Goal: Transaction & Acquisition: Purchase product/service

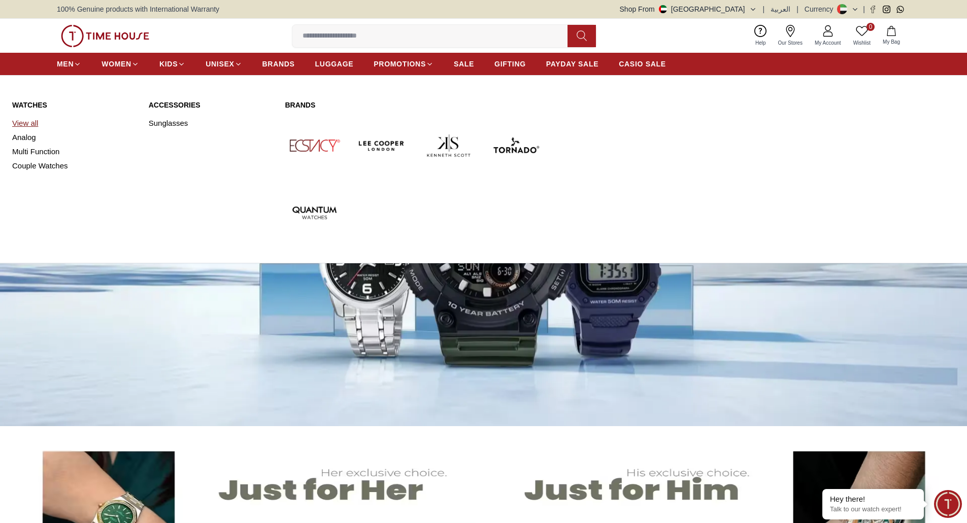
click at [33, 120] on link "View all" at bounding box center [74, 123] width 124 height 14
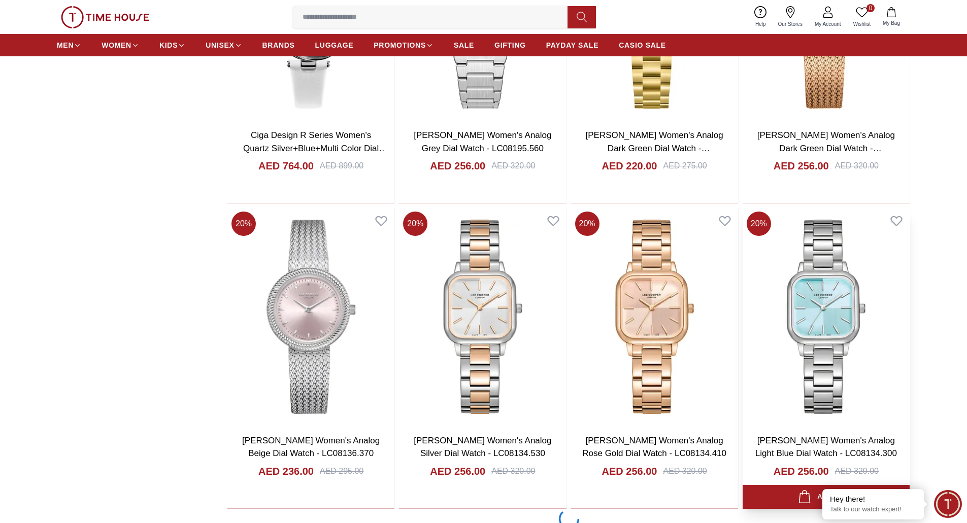
scroll to position [2827, 0]
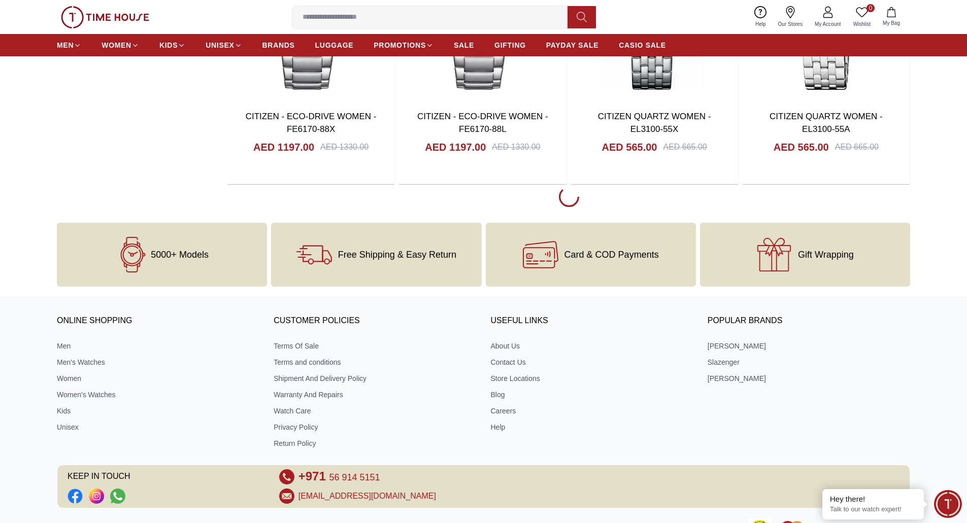
scroll to position [4553, 0]
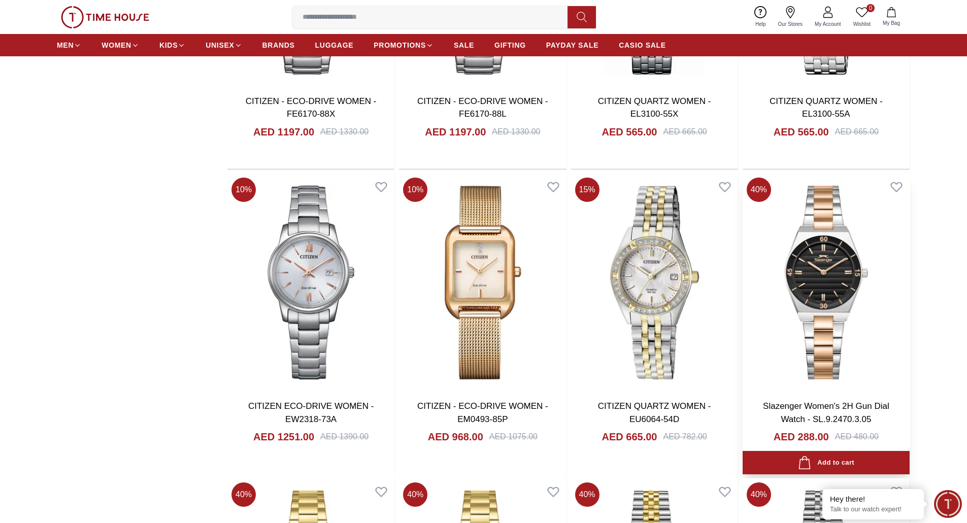
click at [821, 325] on img at bounding box center [825, 283] width 167 height 218
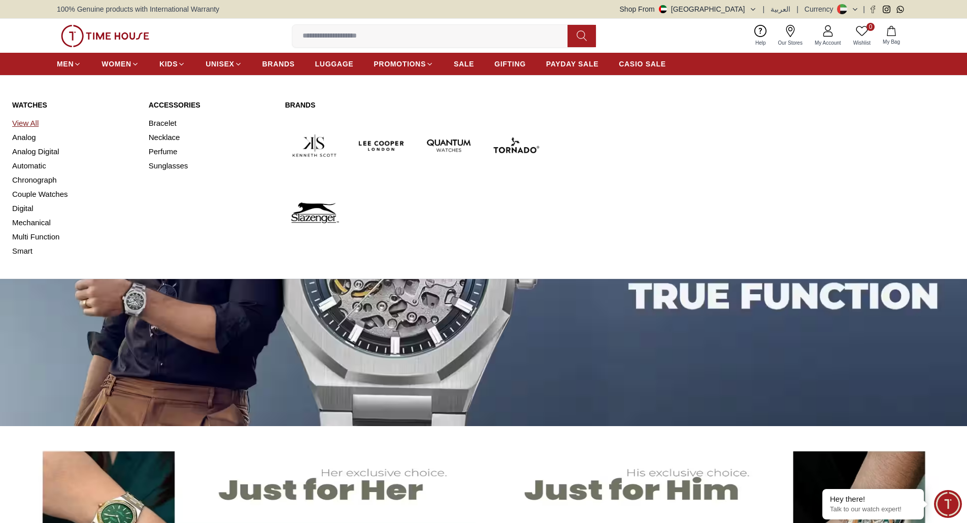
click at [27, 122] on link "View All" at bounding box center [74, 123] width 124 height 14
click at [24, 122] on link "View All" at bounding box center [74, 123] width 124 height 14
click at [18, 120] on link "View All" at bounding box center [74, 123] width 124 height 14
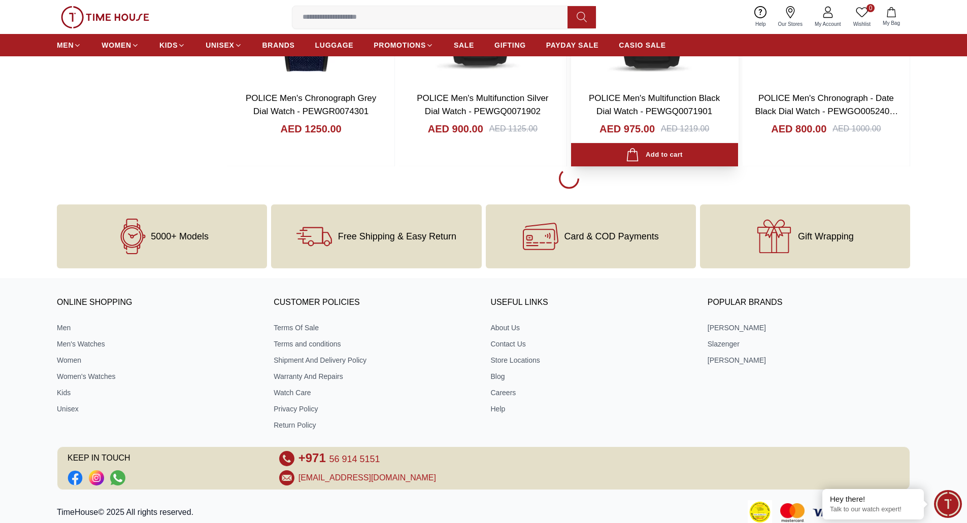
scroll to position [1561, 0]
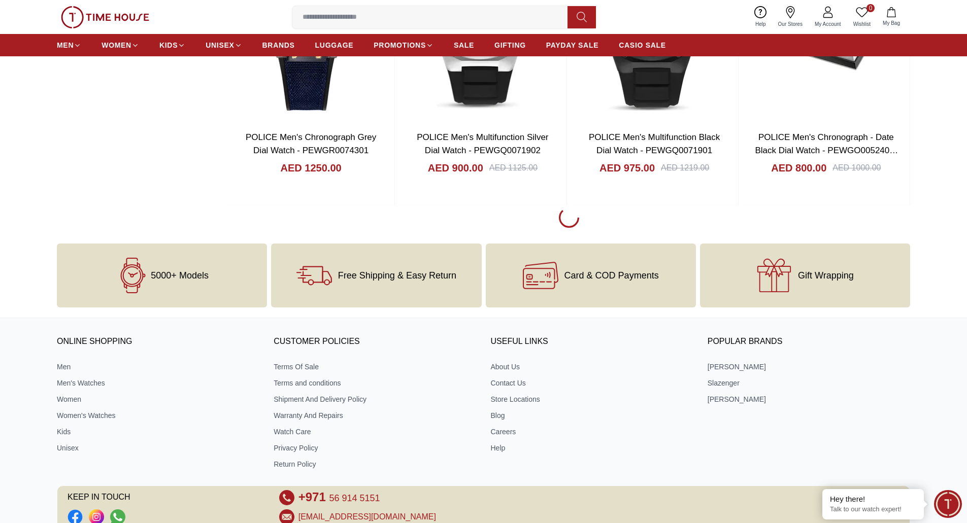
scroll to position [1561, 0]
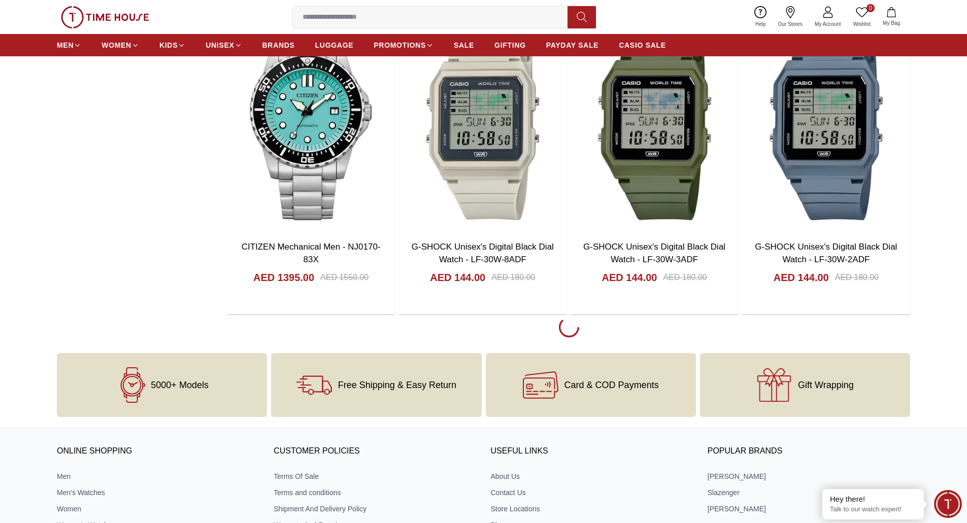
scroll to position [3085, 0]
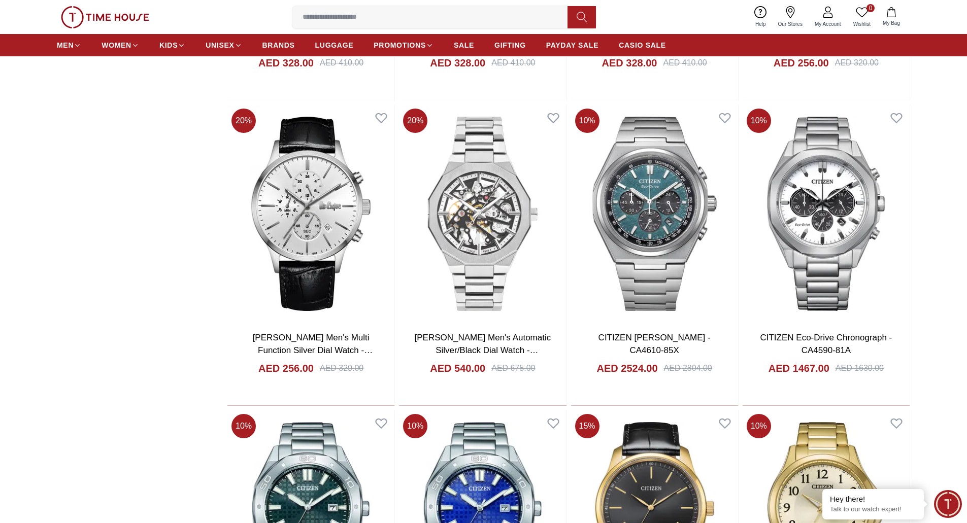
scroll to position [3796, 0]
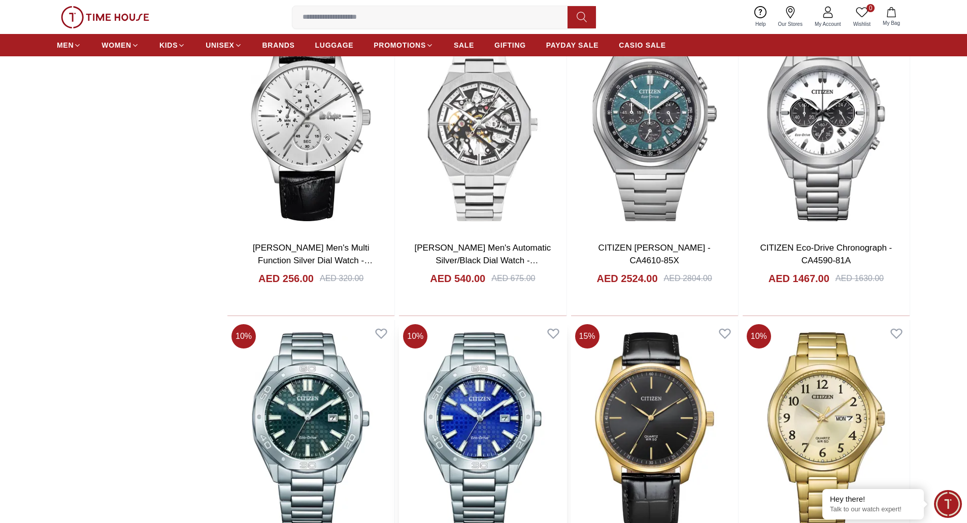
click at [466, 412] on img at bounding box center [482, 429] width 167 height 218
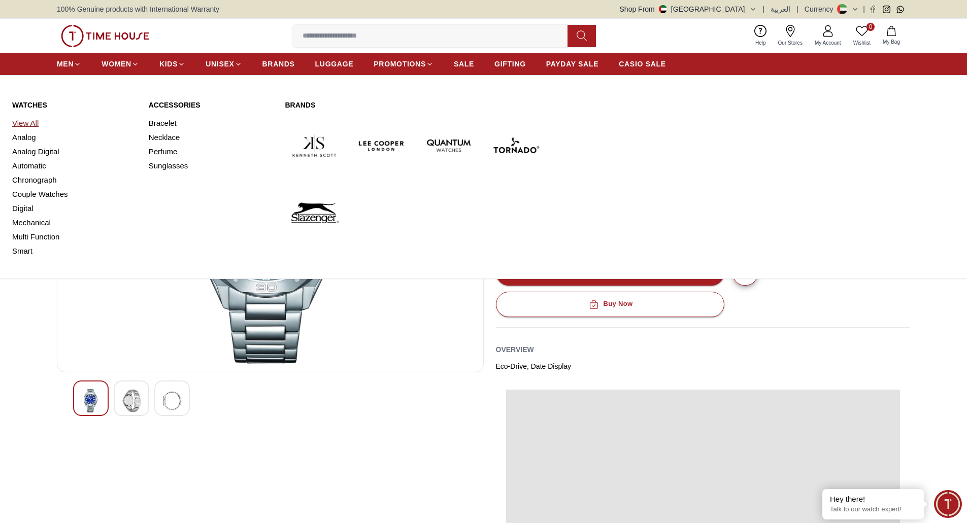
click at [33, 119] on link "View All" at bounding box center [74, 123] width 124 height 14
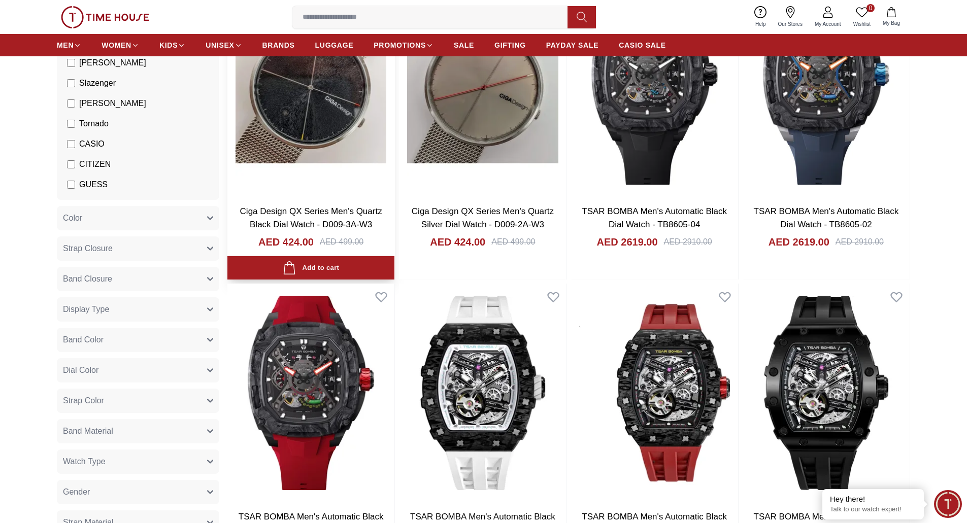
scroll to position [254, 0]
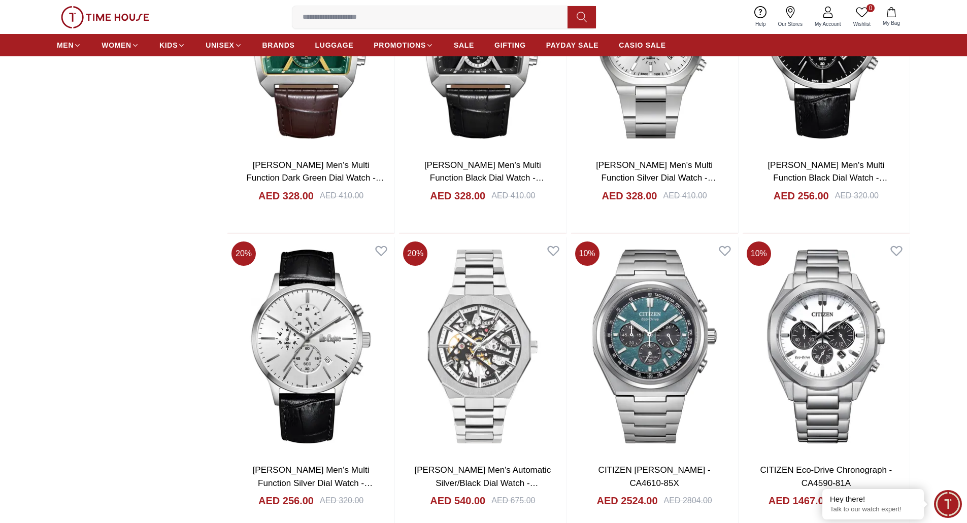
scroll to position [5176, 0]
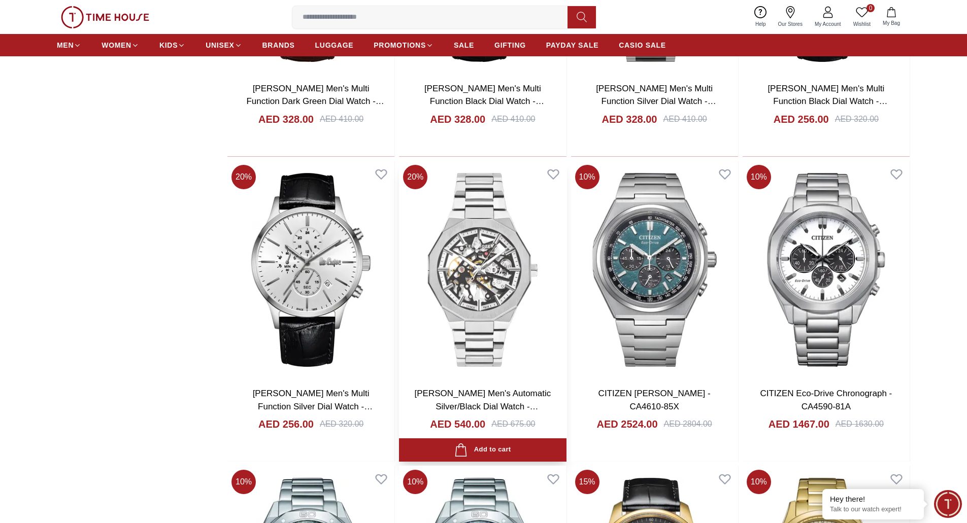
click at [456, 262] on img at bounding box center [482, 270] width 167 height 218
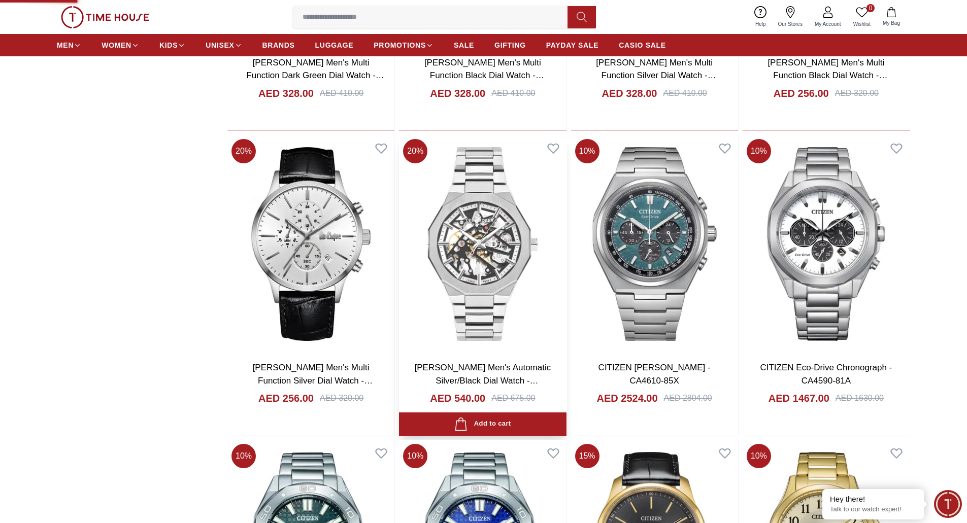
scroll to position [5227, 0]
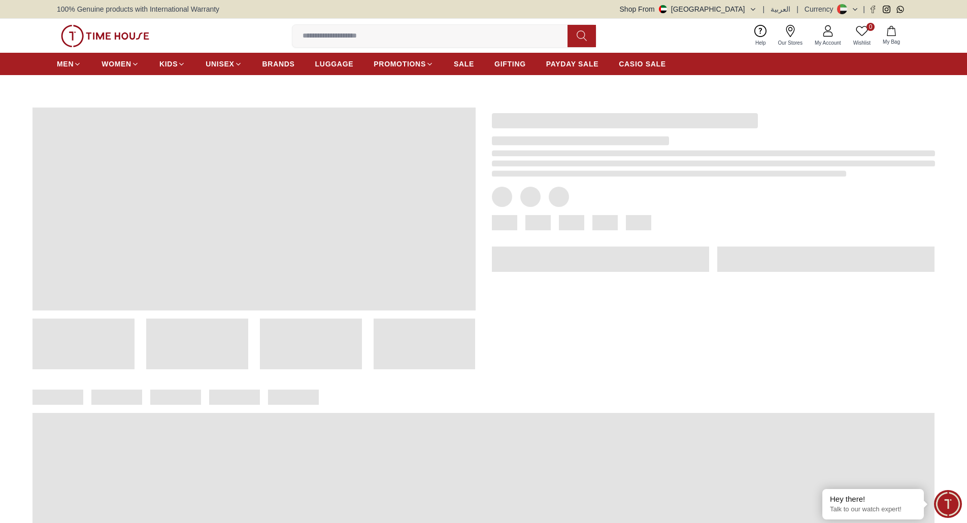
drag, startPoint x: 448, startPoint y: 258, endPoint x: 748, endPoint y: 87, distance: 345.9
click at [748, 87] on div at bounding box center [483, 336] width 967 height 523
